Goal: Task Accomplishment & Management: Complete application form

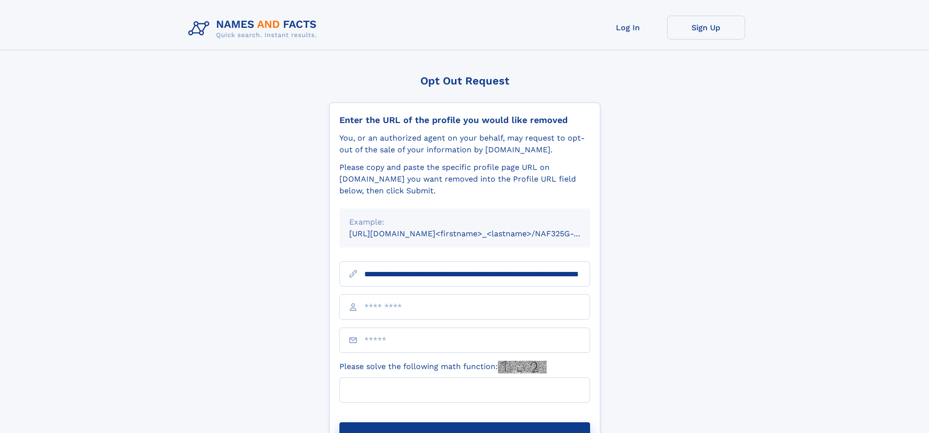
scroll to position [0, 100]
type input "**********"
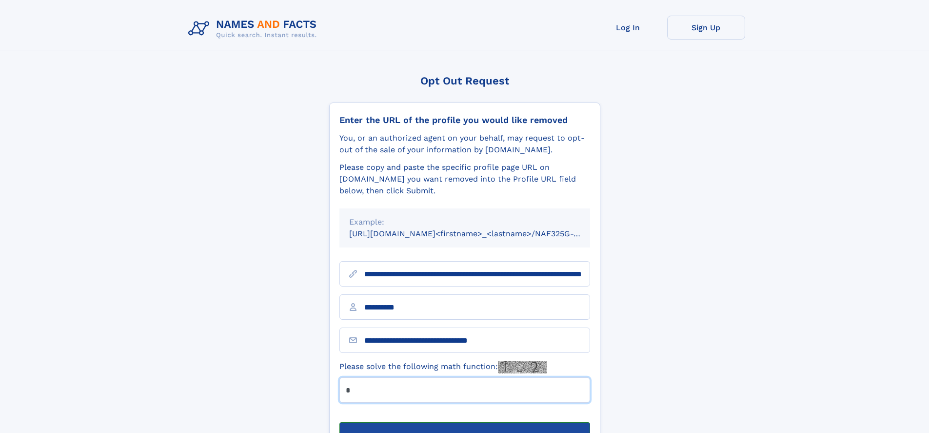
type input "*"
click at [464, 422] on button "Submit Opt Out Request" at bounding box center [465, 437] width 251 height 31
